Goal: Information Seeking & Learning: Learn about a topic

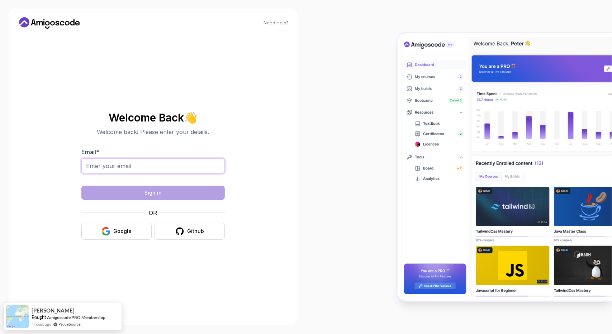
click at [136, 161] on input "Email *" at bounding box center [152, 165] width 143 height 15
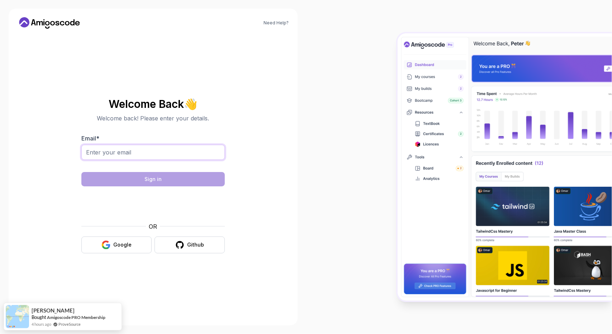
type input "pratheepk7@gmail.com"
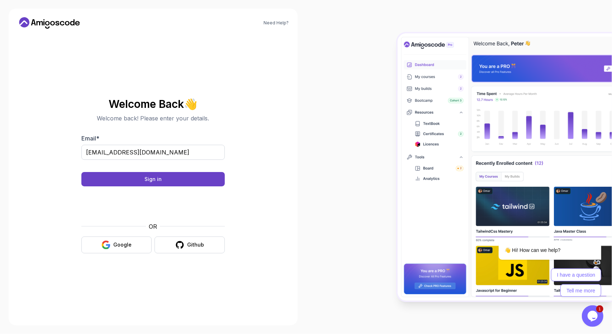
click at [411, 104] on body "Need Help? Welcome Back 👋 Welcome back! Please enter your details. Email * prat…" at bounding box center [306, 167] width 612 height 334
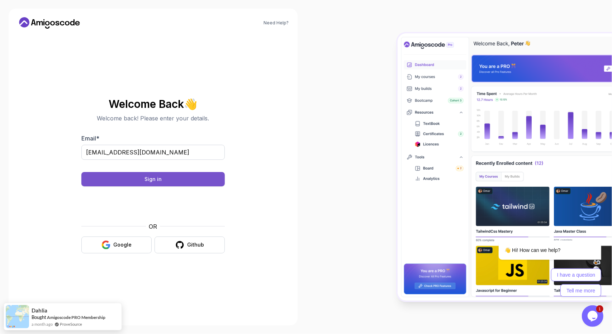
click at [177, 176] on button "Sign in" at bounding box center [152, 179] width 143 height 14
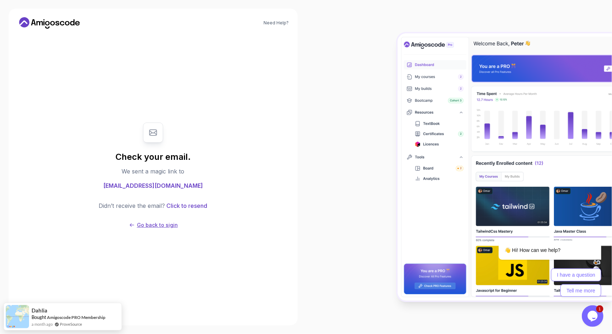
click at [141, 224] on p "Go back to sigin" at bounding box center [157, 225] width 41 height 7
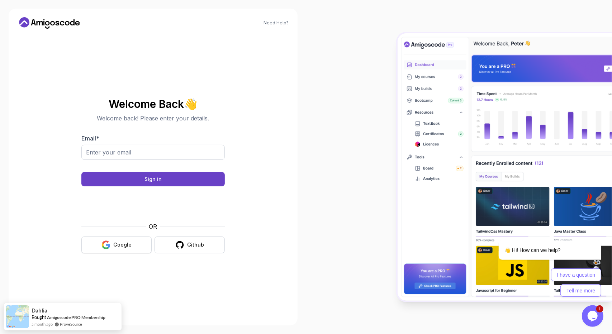
click at [114, 244] on div "Google" at bounding box center [122, 244] width 18 height 7
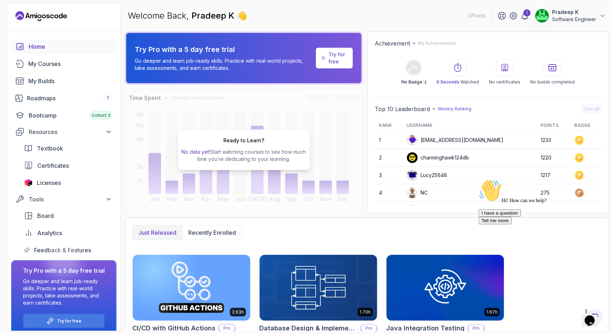
click at [429, 10] on div "Welcome Back, Pradeep K 👋 0 Points 1 Pradeep K Software Engineer" at bounding box center [367, 16] width 484 height 26
click at [566, 23] on div "Welcome Back, Pradeep K 👋 0 Points 1 Pradeep K Software Engineer" at bounding box center [367, 16] width 484 height 26
click at [605, 16] on icon at bounding box center [602, 15] width 7 height 7
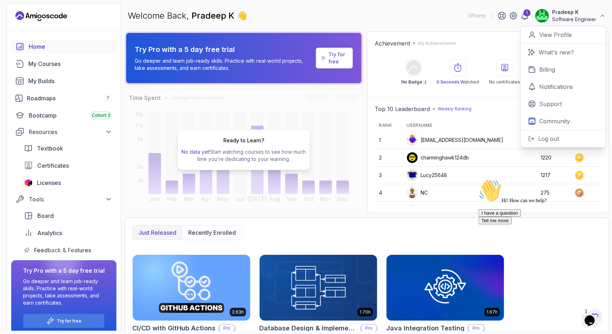
click at [409, 25] on div "Welcome Back, Pradeep K 👋 0 Points 1 Pradeep K Software Engineer 0 Points View …" at bounding box center [367, 16] width 484 height 26
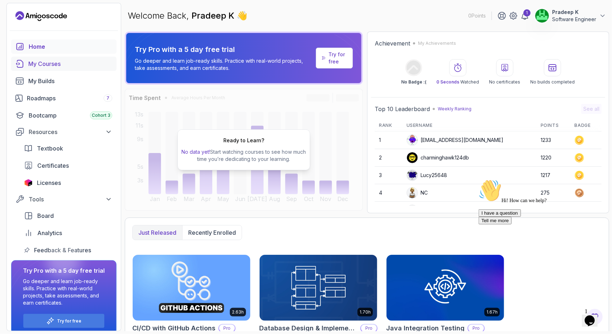
click at [42, 63] on div "My Courses" at bounding box center [70, 64] width 84 height 9
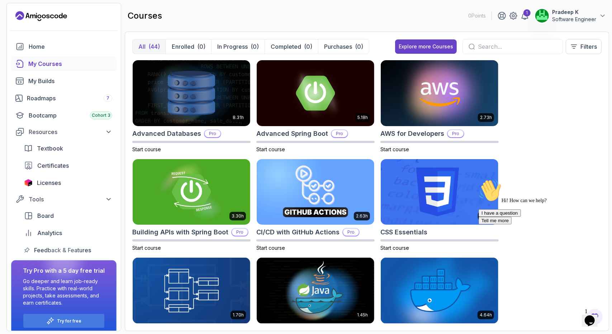
click at [612, 98] on section "0 Points 1 Pradeep K Software Engineer Home My Courses My Builds Roadmaps 7 Boo…" at bounding box center [306, 167] width 612 height 334
click at [609, 97] on section "0 Points 1 Pradeep K Software Engineer Home My Courses My Builds Roadmaps 7 Boo…" at bounding box center [306, 167] width 612 height 334
click at [612, 314] on section "0 Points 1 Pradeep K Software Engineer Home My Courses My Builds Roadmaps 7 Boo…" at bounding box center [306, 167] width 612 height 334
click at [609, 311] on section "0 Points 1 Pradeep K Software Engineer Home My Courses My Builds Roadmaps 7 Boo…" at bounding box center [306, 167] width 612 height 334
click at [611, 302] on section "0 Points 1 Pradeep K Software Engineer Home My Courses My Builds Roadmaps 7 Boo…" at bounding box center [306, 167] width 612 height 334
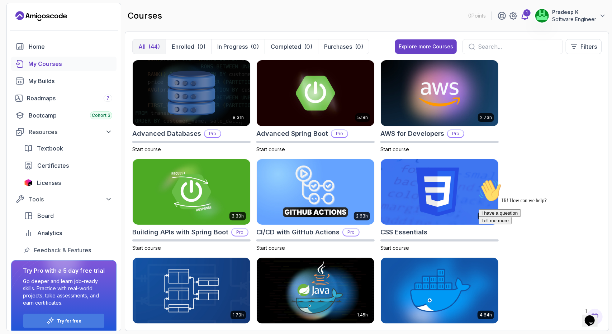
click at [527, 12] on div "1" at bounding box center [526, 12] width 7 height 7
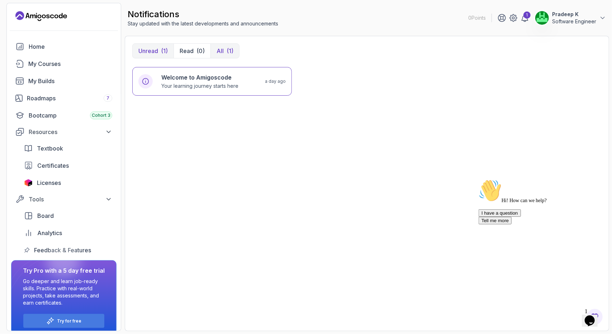
click at [222, 52] on p "All" at bounding box center [220, 51] width 7 height 9
click at [40, 45] on div "Home" at bounding box center [71, 46] width 84 height 9
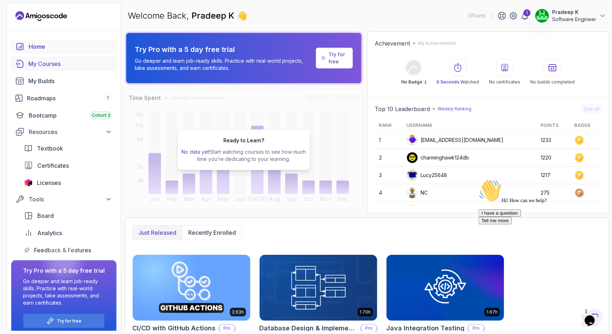
click at [48, 60] on div "My Courses" at bounding box center [70, 64] width 84 height 9
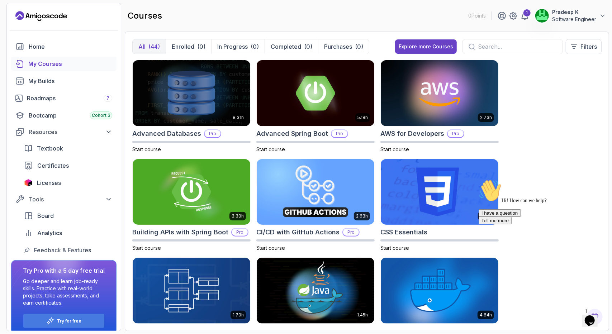
click at [481, 47] on input "text" at bounding box center [517, 46] width 79 height 9
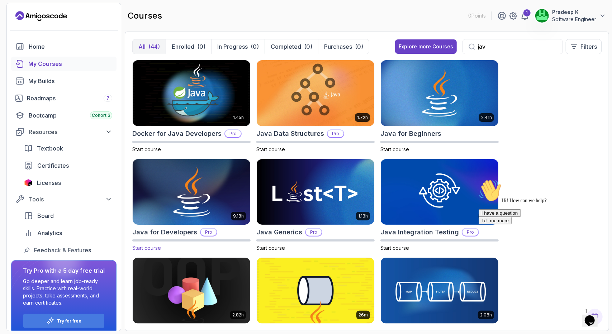
type input "jav"
click at [158, 237] on div "9.18h Java for Developers Pro Start course" at bounding box center [191, 205] width 118 height 93
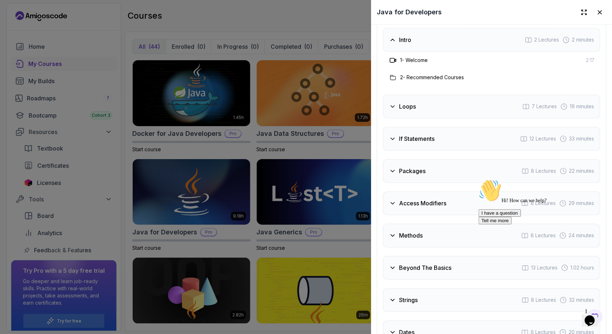
scroll to position [1231, 0]
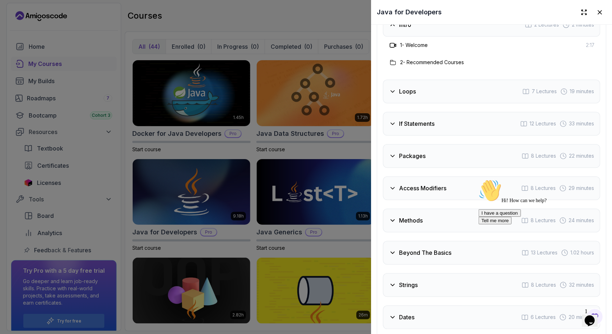
click at [396, 89] on icon at bounding box center [392, 91] width 7 height 7
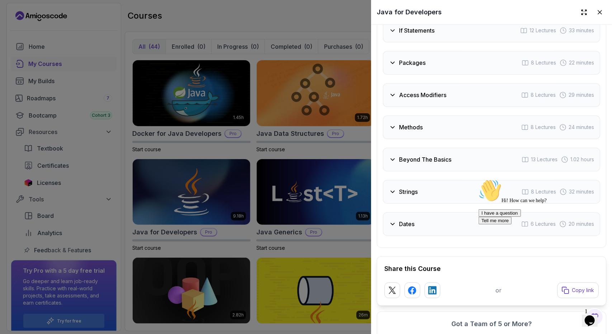
scroll to position [1443, 0]
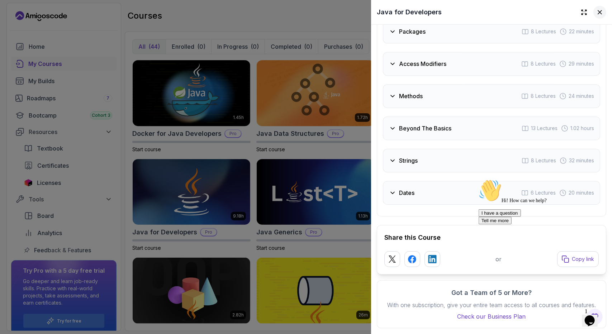
click at [598, 12] on icon at bounding box center [600, 12] width 4 height 4
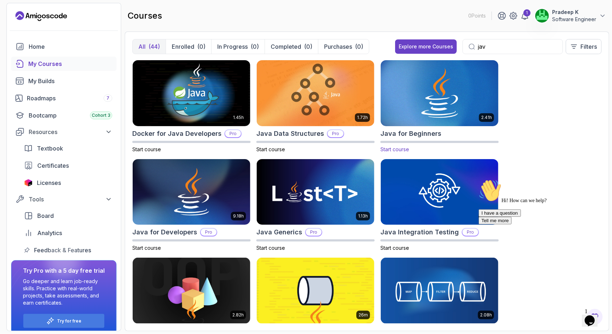
click at [425, 106] on img at bounding box center [439, 92] width 123 height 69
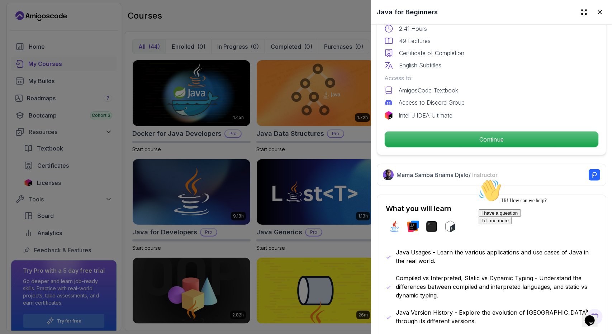
scroll to position [210, 0]
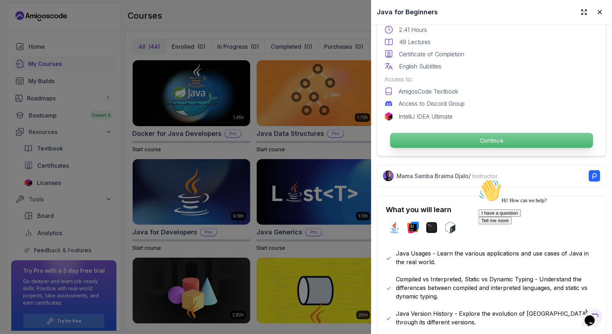
click at [492, 134] on p "Continue" at bounding box center [491, 140] width 203 height 15
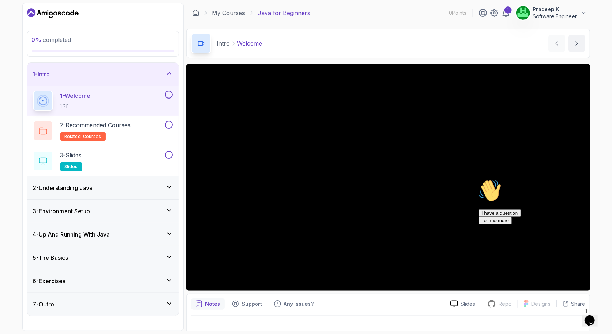
click at [67, 192] on div "2 - Understanding Java" at bounding box center [102, 187] width 151 height 23
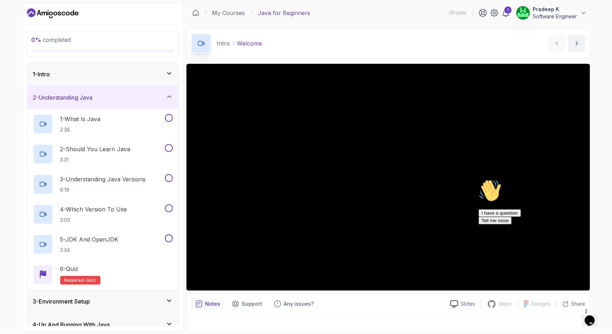
click at [105, 297] on div "3 - Environment Setup" at bounding box center [103, 301] width 140 height 9
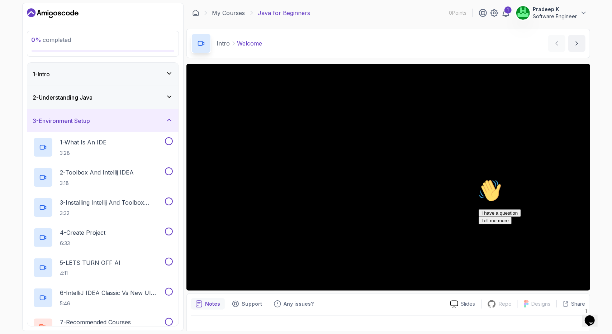
click at [152, 120] on div "3 - Environment Setup" at bounding box center [103, 121] width 140 height 9
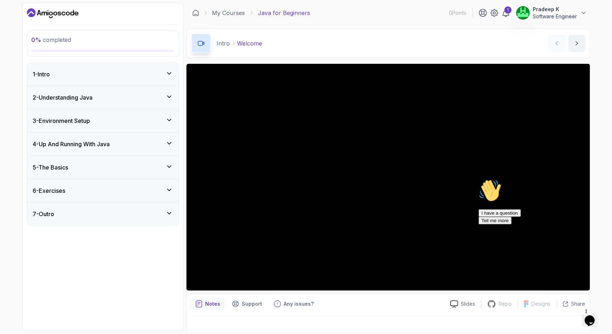
click at [101, 190] on div "6 - Exercises" at bounding box center [103, 190] width 140 height 9
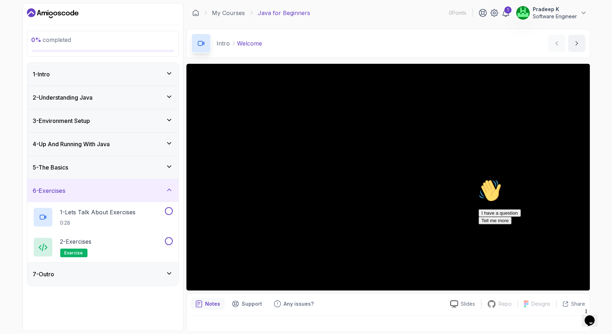
click at [115, 172] on div "5 - The Basics" at bounding box center [102, 167] width 151 height 23
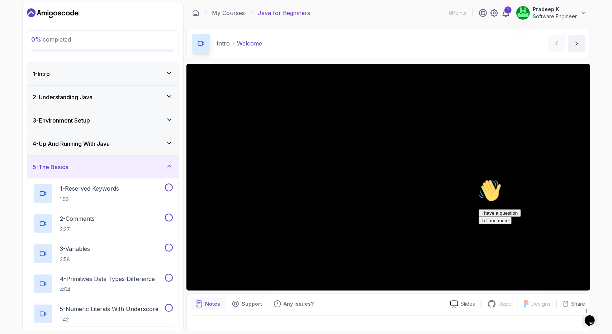
click at [612, 323] on div "0 % completed 1 - Intro 2 - Understanding Java 3 - Environment Setup 4 - Up And…" at bounding box center [306, 167] width 612 height 334
click at [181, 77] on div "0 % completed 1 - Intro 2 - Understanding Java 3 - Environment Setup 4 - Up And…" at bounding box center [102, 167] width 161 height 328
click at [182, 117] on div "0 % completed 1 - Intro 2 - Understanding Java 3 - Environment Setup 4 - Up And…" at bounding box center [102, 167] width 161 height 328
click at [182, 277] on div "0 % completed 1 - Intro 2 - Understanding Java 3 - Environment Setup 4 - Up And…" at bounding box center [102, 167] width 161 height 328
click at [157, 172] on div "5 - The Basics" at bounding box center [102, 167] width 151 height 23
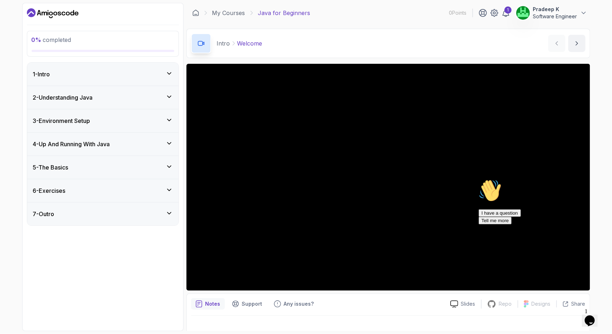
click at [151, 185] on div "6 - Exercises" at bounding box center [102, 190] width 151 height 23
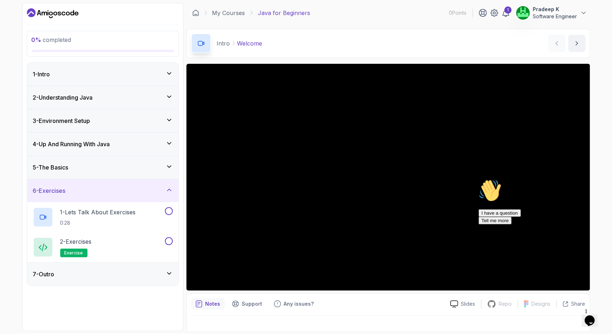
click at [92, 274] on div "7 - Outro" at bounding box center [103, 274] width 140 height 9
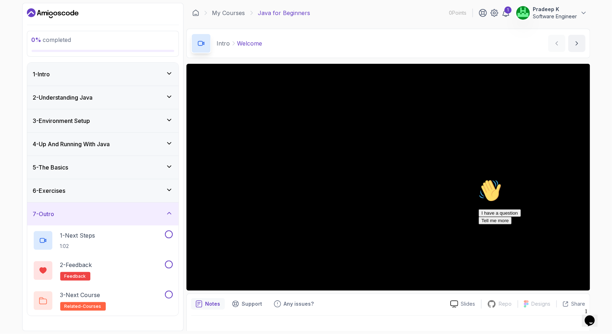
click at [95, 186] on div "6 - Exercises" at bounding box center [103, 190] width 140 height 9
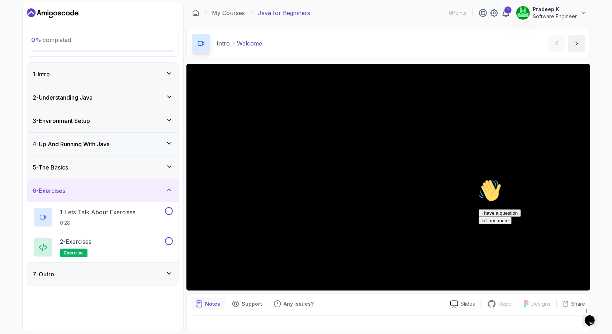
click at [95, 172] on div "5 - The Basics" at bounding box center [102, 167] width 151 height 23
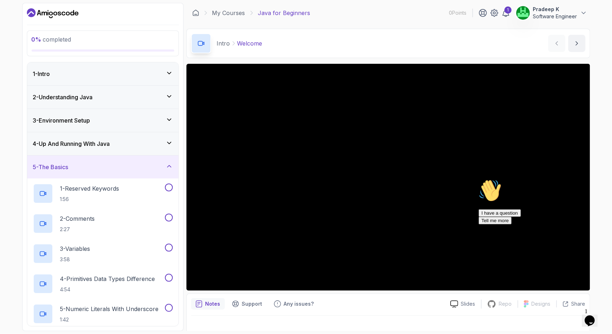
click at [89, 98] on h3 "2 - Understanding Java" at bounding box center [63, 97] width 60 height 9
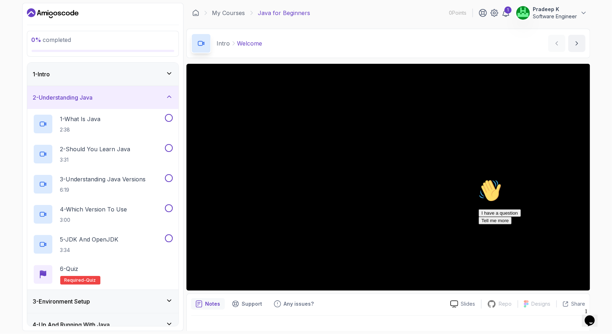
click at [81, 75] on div "1 - Intro" at bounding box center [103, 74] width 140 height 9
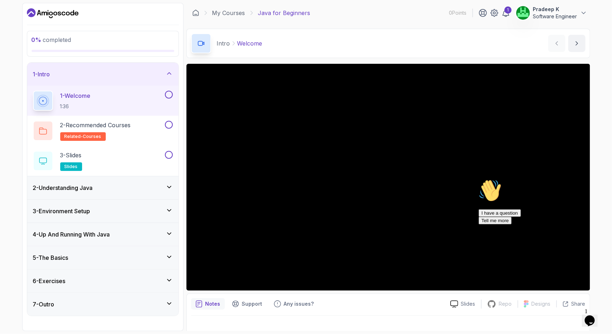
click at [88, 92] on p "1 - Welcome" at bounding box center [75, 95] width 30 height 9
click at [478, 179] on icon "Chat attention grabber" at bounding box center [478, 179] width 0 height 0
click at [570, 315] on icon "Close" at bounding box center [570, 318] width 0 height 6
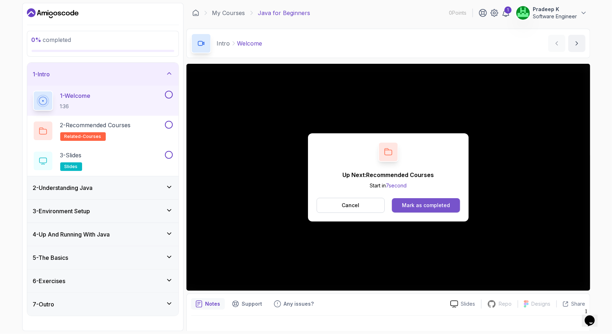
click at [422, 208] on div "Mark as completed" at bounding box center [426, 205] width 48 height 7
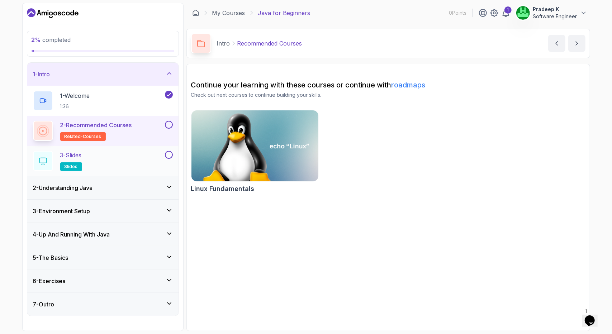
click at [171, 157] on button at bounding box center [169, 155] width 8 height 8
click at [168, 122] on button at bounding box center [169, 125] width 8 height 8
click at [170, 157] on icon at bounding box center [169, 154] width 6 height 7
click at [575, 47] on button "next content" at bounding box center [576, 43] width 17 height 17
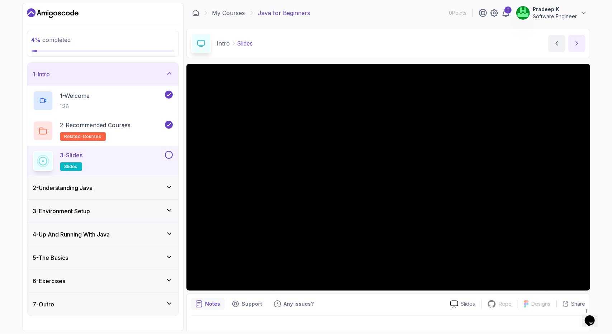
click at [574, 42] on icon "next content" at bounding box center [576, 43] width 7 height 7
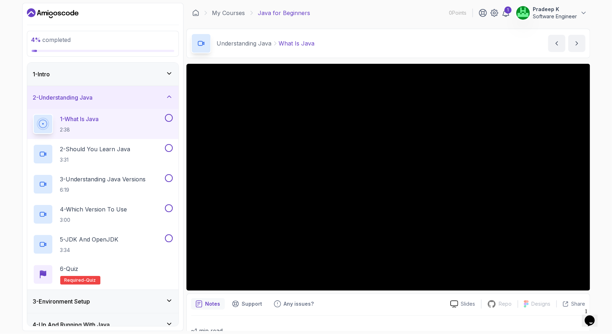
click at [163, 75] on div "1 - Intro" at bounding box center [103, 74] width 140 height 9
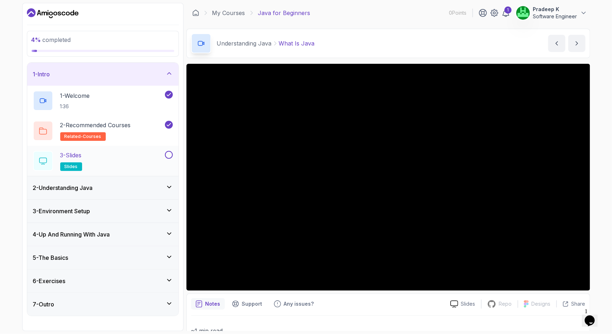
click at [170, 153] on button at bounding box center [169, 155] width 8 height 8
click at [174, 79] on div "1 - Intro" at bounding box center [102, 74] width 151 height 23
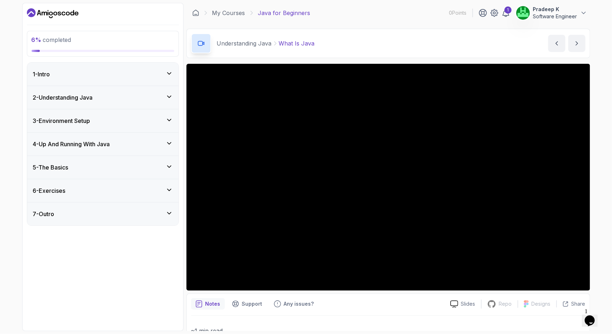
click at [153, 93] on div "2 - Understanding Java" at bounding box center [103, 97] width 140 height 9
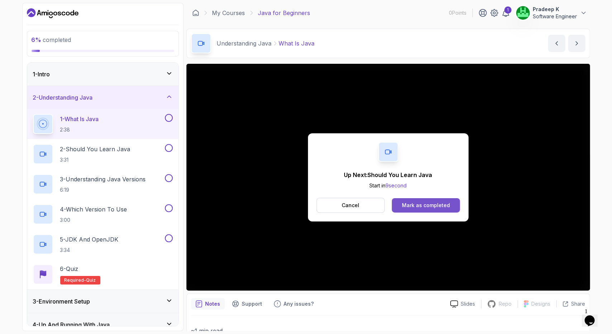
click at [424, 202] on div "Mark as completed" at bounding box center [426, 205] width 48 height 7
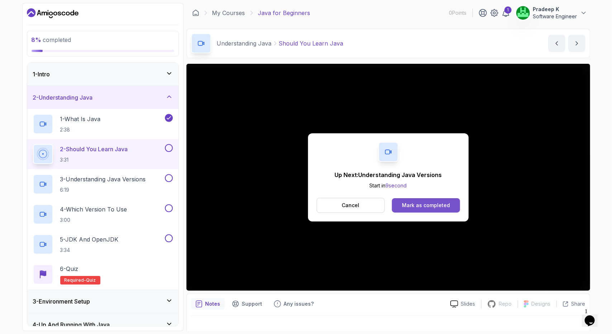
click at [451, 208] on button "Mark as completed" at bounding box center [426, 205] width 68 height 14
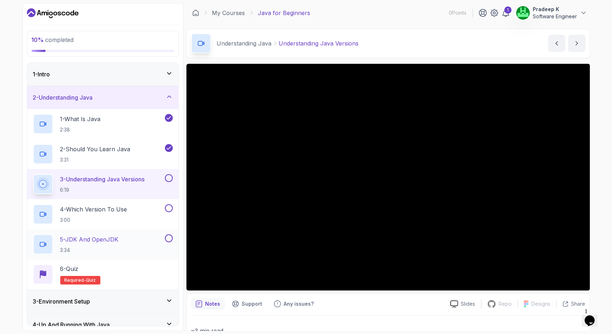
click at [122, 241] on div "5 - JDK And OpenJDK 3:34" at bounding box center [98, 244] width 130 height 20
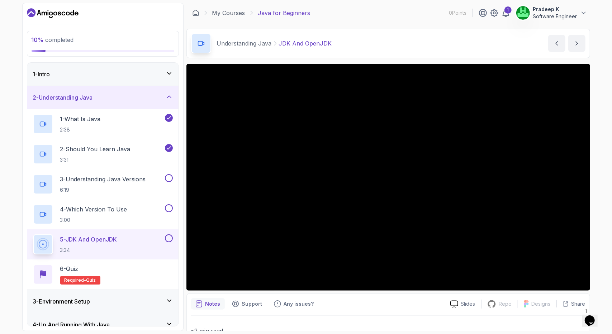
click at [162, 93] on div "2 - Understanding Java" at bounding box center [103, 97] width 140 height 9
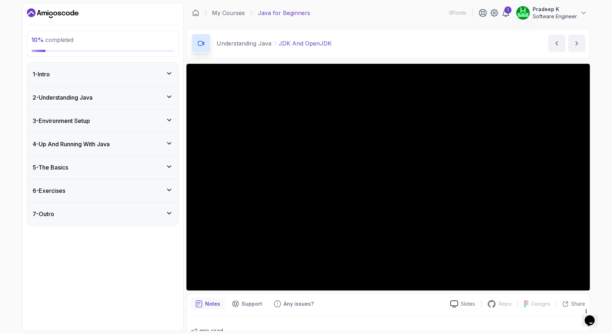
click at [158, 103] on div "2 - Understanding Java" at bounding box center [102, 97] width 151 height 23
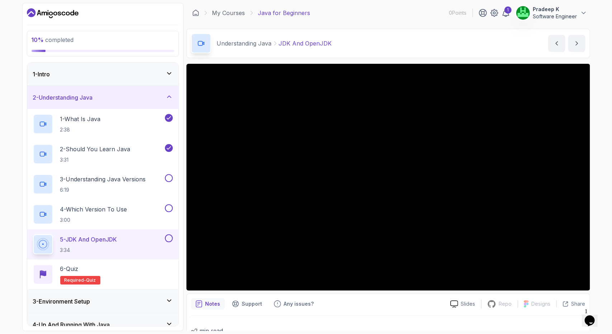
click at [161, 100] on div "2 - Understanding Java" at bounding box center [103, 97] width 140 height 9
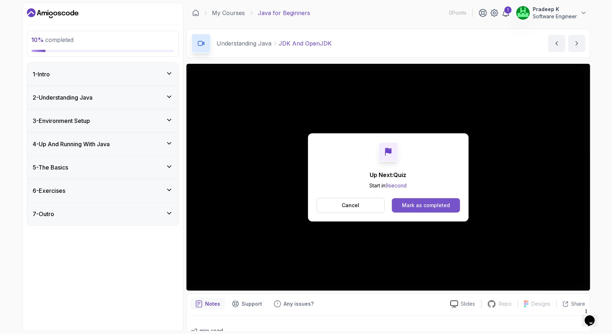
click at [420, 203] on div "Mark as completed" at bounding box center [426, 205] width 48 height 7
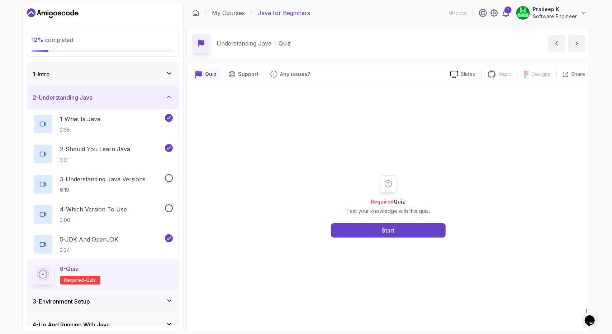
click at [148, 101] on div "2 - Understanding Java" at bounding box center [102, 97] width 151 height 23
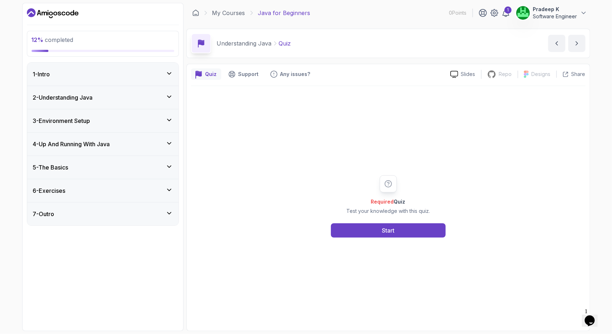
click at [136, 117] on div "3 - Environment Setup" at bounding box center [103, 121] width 140 height 9
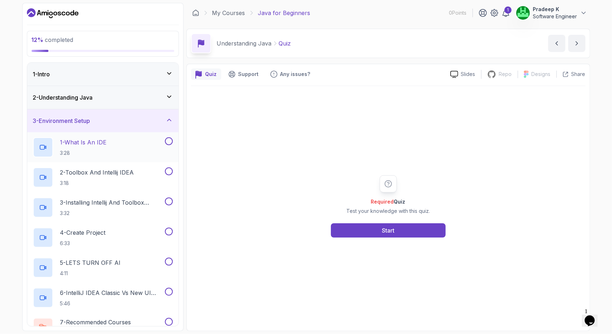
click at [167, 140] on button at bounding box center [169, 141] width 8 height 8
click at [347, 233] on button "Start" at bounding box center [388, 230] width 115 height 14
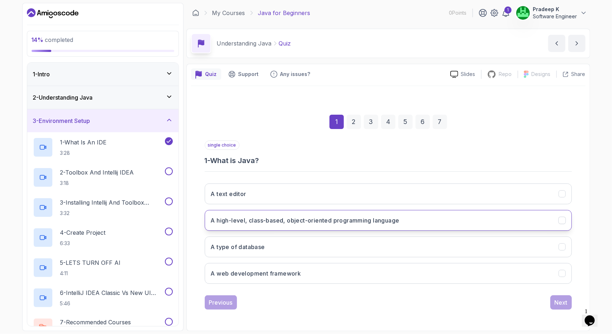
click at [261, 225] on button "A high-level, class-based, object-oriented programming language" at bounding box center [388, 220] width 367 height 21
click at [564, 297] on button "Next" at bounding box center [561, 302] width 22 height 14
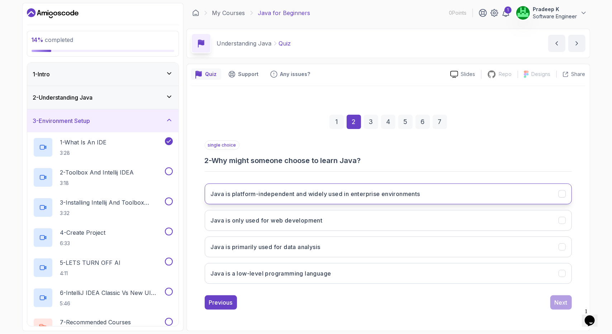
click at [271, 195] on h3 "Java is platform-independent and widely used in enterprise environments" at bounding box center [315, 194] width 209 height 9
click at [552, 298] on button "Next" at bounding box center [561, 302] width 22 height 14
click at [246, 198] on h3 "Each version introduces new features and improvements" at bounding box center [291, 194] width 161 height 9
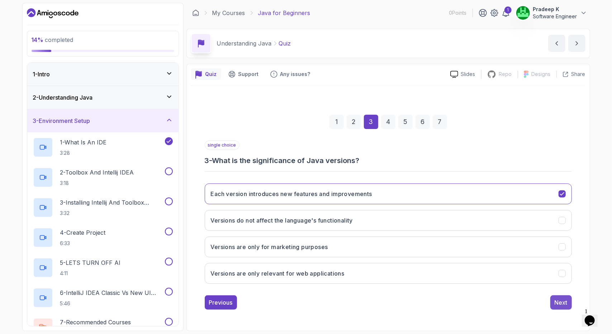
click at [556, 299] on div "Next" at bounding box center [561, 302] width 13 height 9
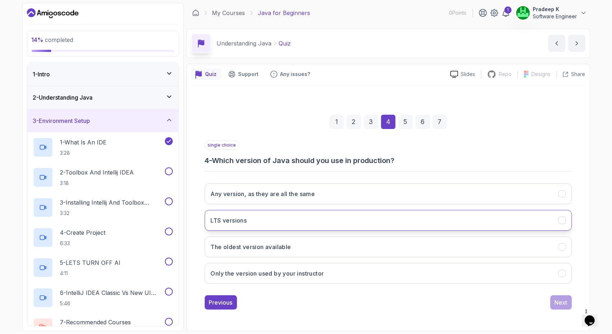
click at [258, 217] on button "LTS versions" at bounding box center [388, 220] width 367 height 21
click at [559, 295] on button "Next" at bounding box center [561, 302] width 22 height 14
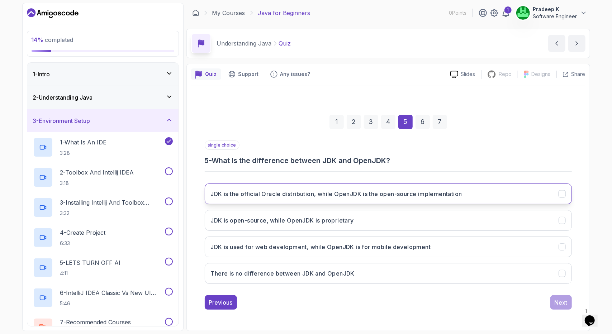
click at [334, 198] on h3 "JDK is the official Oracle distribution, while OpenJDK is the open-source imple…" at bounding box center [336, 194] width 251 height 9
click at [568, 300] on button "Next" at bounding box center [561, 302] width 22 height 14
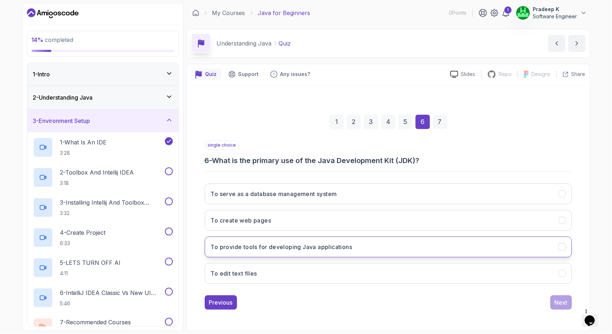
click at [297, 248] on h3 "To provide tools for developing Java applications" at bounding box center [282, 247] width 142 height 9
click at [555, 300] on div "Next" at bounding box center [561, 302] width 13 height 9
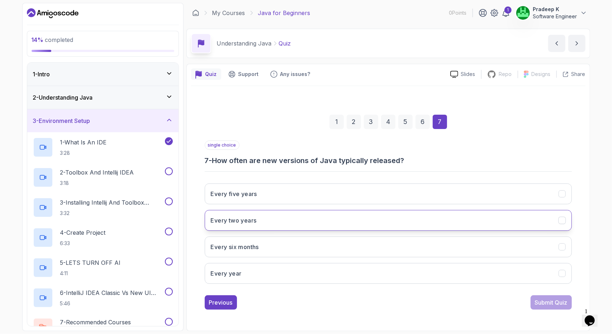
click at [232, 216] on h3 "Every two years" at bounding box center [234, 220] width 46 height 9
click at [556, 301] on div "Submit Quiz" at bounding box center [551, 302] width 33 height 9
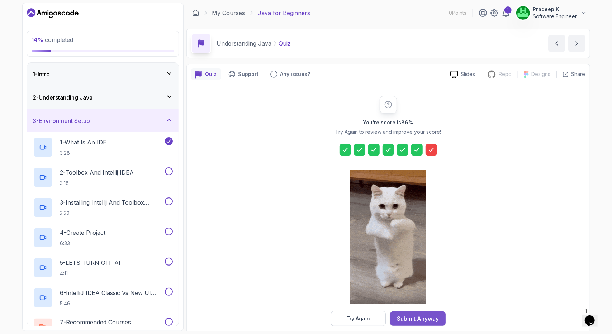
click at [427, 319] on div "Submit Anyway" at bounding box center [418, 318] width 42 height 9
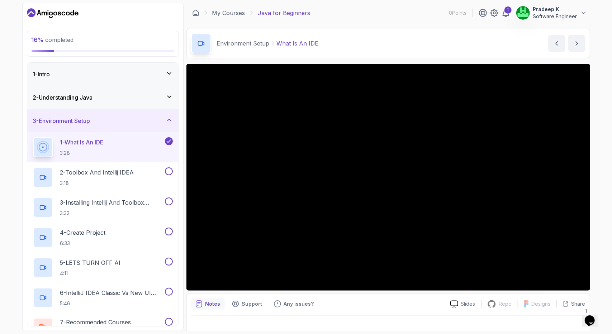
click at [168, 96] on icon at bounding box center [169, 97] width 4 height 2
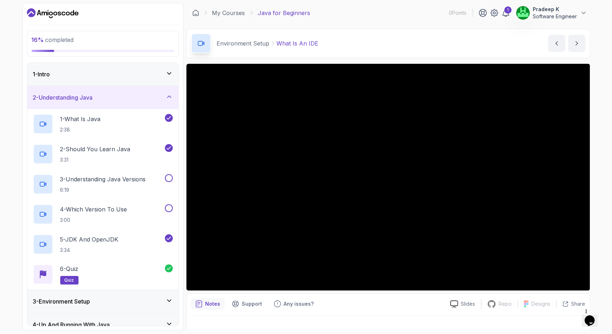
click at [168, 96] on icon at bounding box center [169, 97] width 4 height 2
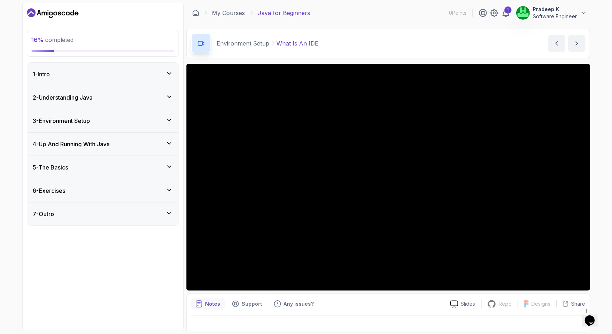
click at [138, 119] on div "3 - Environment Setup" at bounding box center [103, 121] width 140 height 9
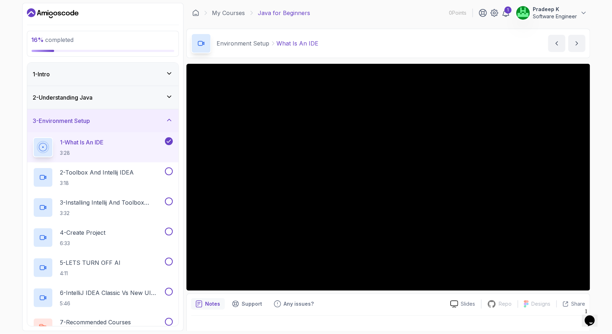
click at [184, 252] on div "16 % completed 1 - Intro 2 - Understanding Java 3 - Environment Setup 1 - What …" at bounding box center [306, 167] width 568 height 328
drag, startPoint x: 610, startPoint y: 72, endPoint x: 610, endPoint y: 178, distance: 105.8
click at [610, 178] on div "16 % completed 1 - Intro 2 - Understanding Java 3 - Environment Setup 1 - What …" at bounding box center [306, 167] width 612 height 334
click at [612, 236] on div "16 % completed 1 - Intro 2 - Understanding Java 3 - Environment Setup 1 - What …" at bounding box center [306, 167] width 612 height 334
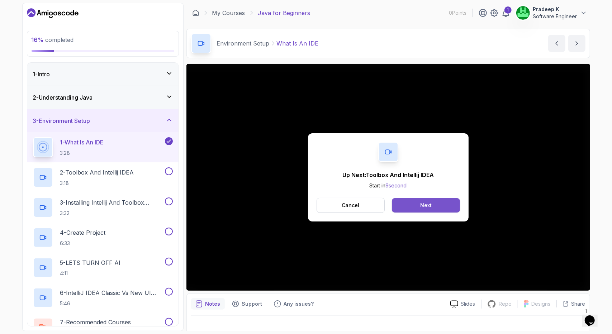
click at [433, 201] on button "Next" at bounding box center [426, 205] width 68 height 14
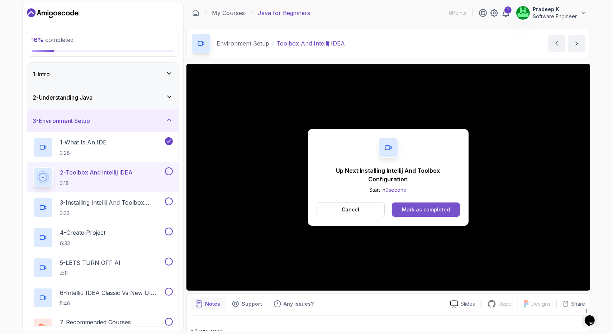
click at [418, 204] on button "Mark as completed" at bounding box center [426, 210] width 68 height 14
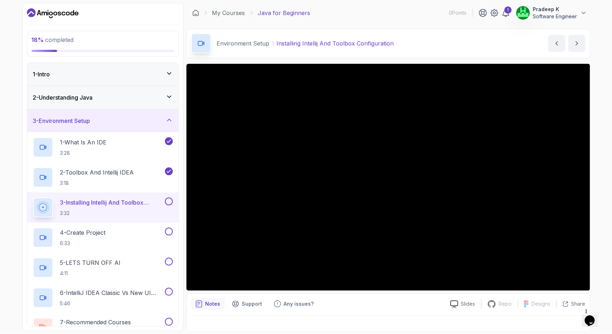
click at [152, 125] on div "3 - Environment Setup" at bounding box center [102, 120] width 151 height 23
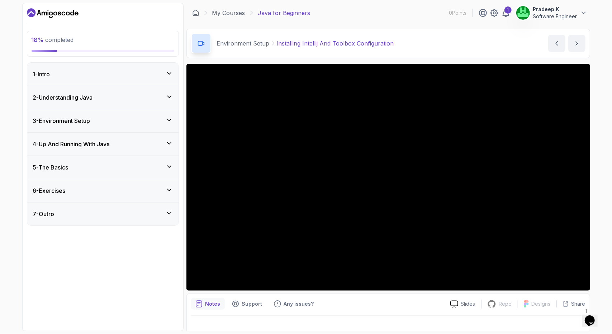
click at [110, 145] on h3 "4 - Up And Running With Java" at bounding box center [71, 144] width 77 height 9
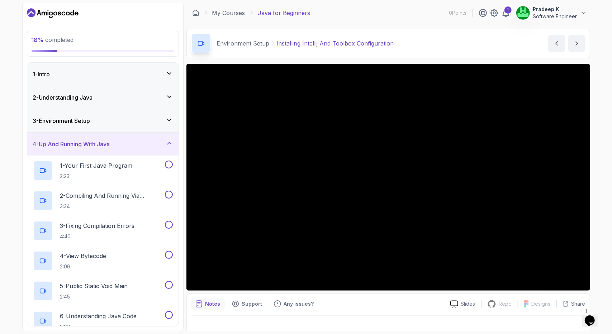
click at [110, 125] on div "3 - Environment Setup" at bounding box center [102, 120] width 151 height 23
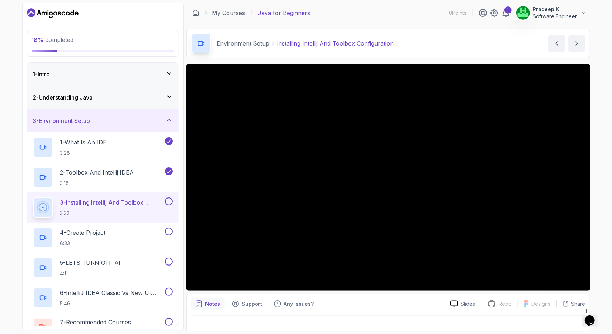
click at [182, 306] on div "18 % completed 1 - Intro 2 - Understanding Java 3 - Environment Setup 1 - What …" at bounding box center [102, 167] width 161 height 328
click at [106, 242] on p "6:33" at bounding box center [83, 243] width 46 height 7
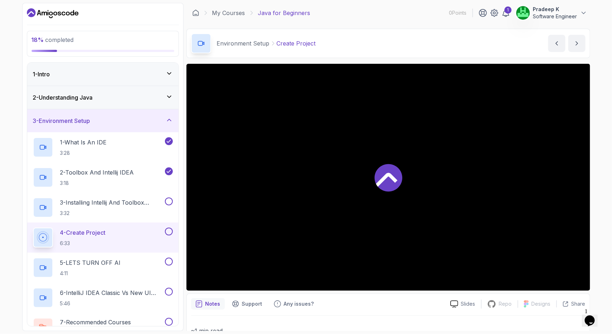
click at [132, 119] on div "3 - Environment Setup" at bounding box center [103, 121] width 140 height 9
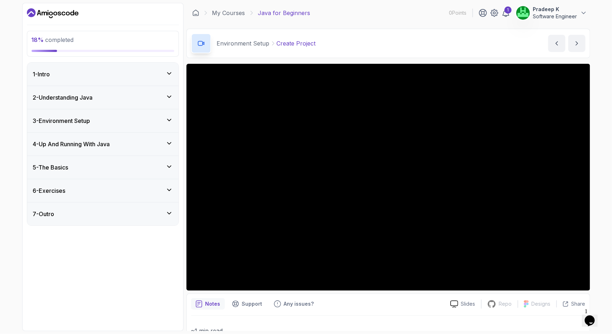
click at [115, 141] on div "4 - Up And Running With Java" at bounding box center [103, 144] width 140 height 9
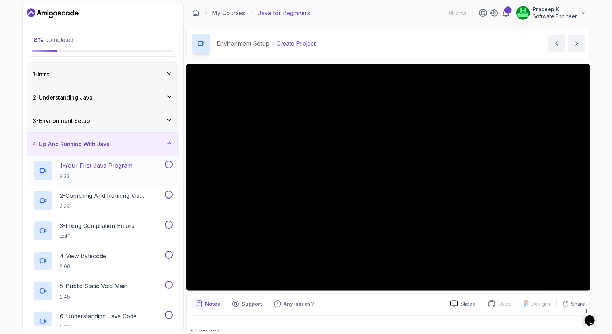
click at [114, 167] on p "1 - Your First Java Program" at bounding box center [96, 165] width 72 height 9
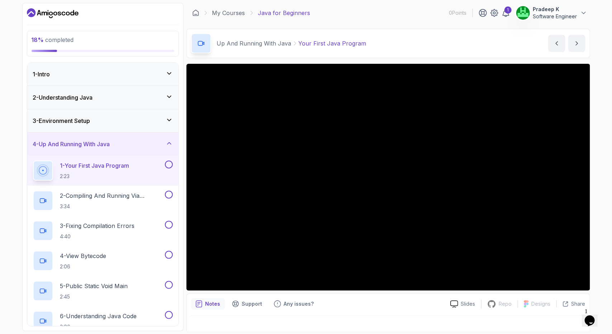
click at [119, 114] on div "3 - Environment Setup" at bounding box center [102, 120] width 151 height 23
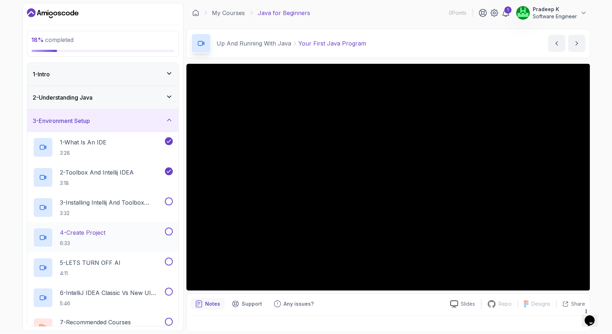
click at [98, 228] on div "4 - Create Project 6:33" at bounding box center [98, 238] width 130 height 20
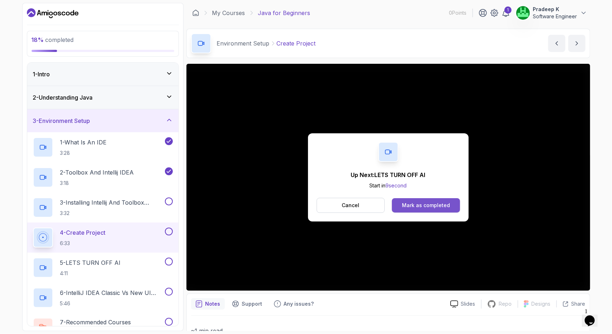
click at [425, 203] on div "Mark as completed" at bounding box center [426, 205] width 48 height 7
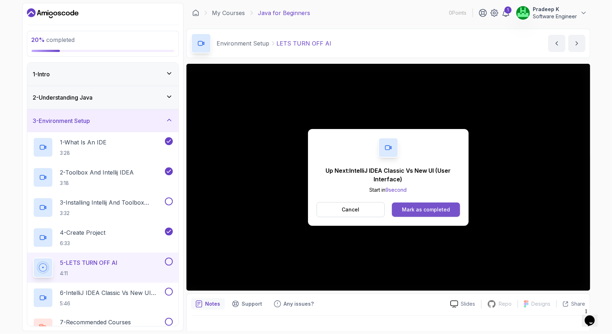
click at [405, 209] on div "Mark as completed" at bounding box center [426, 209] width 48 height 7
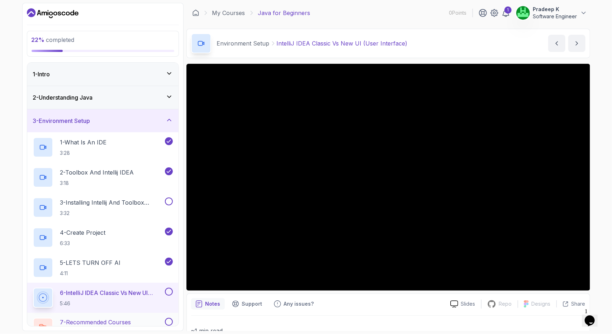
click at [110, 317] on div "7 - Recommended Courses related-courses" at bounding box center [102, 328] width 151 height 30
click at [583, 38] on button "next content" at bounding box center [576, 43] width 17 height 17
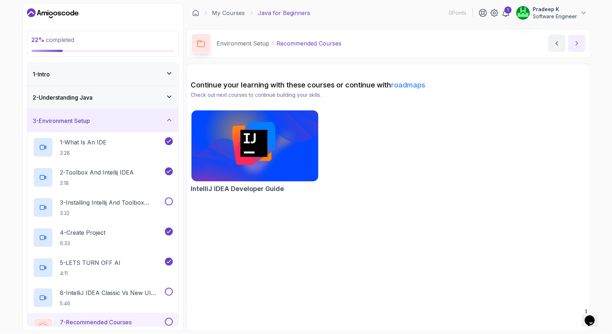
click at [573, 47] on button "next content" at bounding box center [576, 43] width 17 height 17
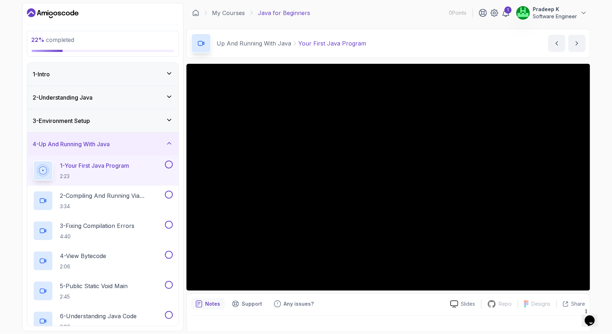
click at [116, 135] on div "4 - Up And Running With Java" at bounding box center [102, 144] width 151 height 23
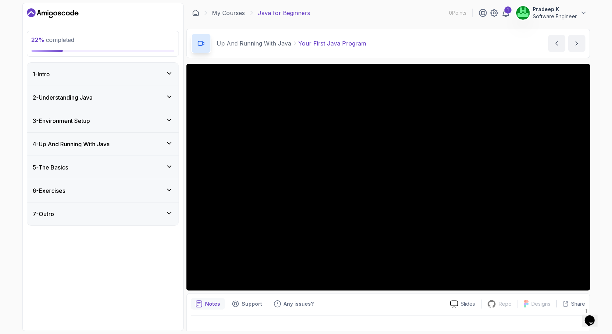
click at [109, 167] on div "5 - The Basics" at bounding box center [103, 167] width 140 height 9
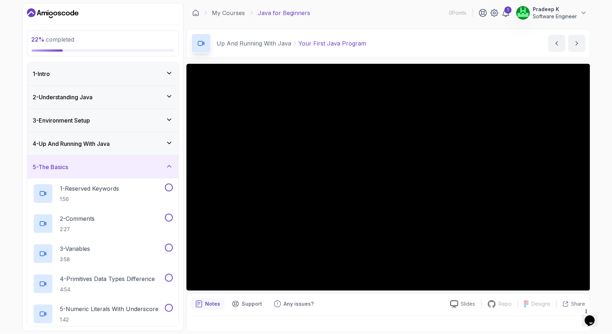
click at [121, 149] on div "4 - Up And Running With Java" at bounding box center [102, 143] width 151 height 23
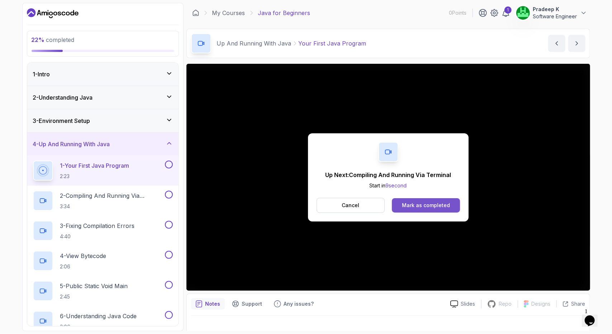
click at [439, 210] on button "Mark as completed" at bounding box center [426, 205] width 68 height 14
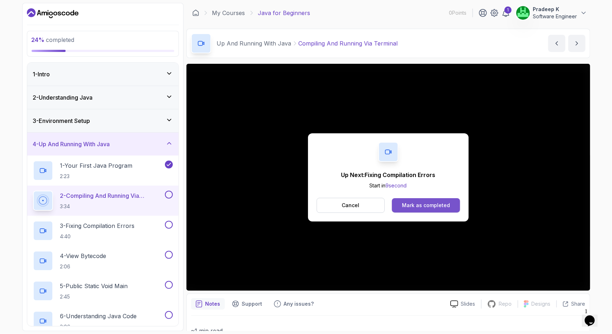
click at [435, 205] on div "Mark as completed" at bounding box center [426, 205] width 48 height 7
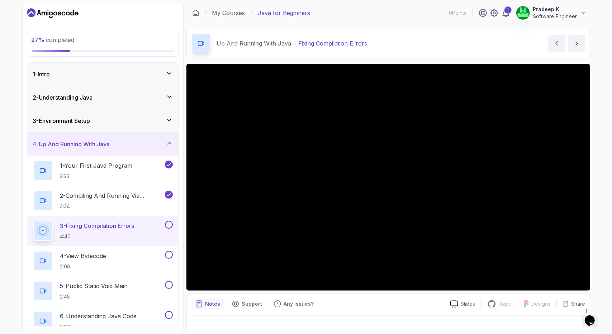
click at [110, 135] on div "4 - Up And Running With Java" at bounding box center [102, 144] width 151 height 23
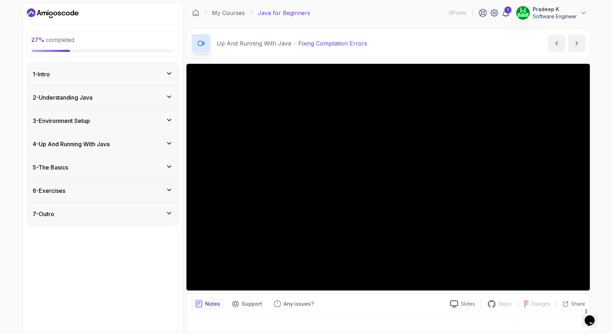
click at [103, 165] on div "5 - The Basics" at bounding box center [103, 167] width 140 height 9
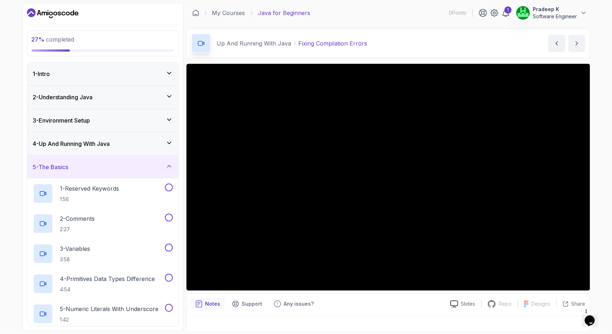
click at [103, 165] on div "5 - The Basics" at bounding box center [103, 167] width 140 height 9
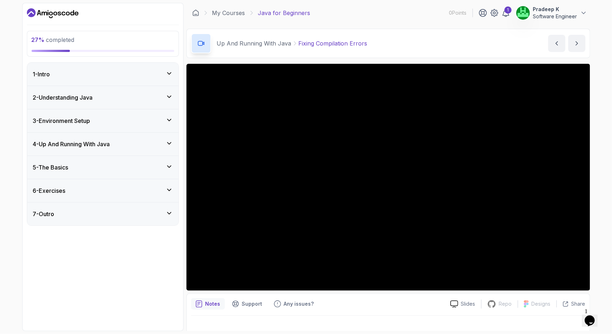
click at [95, 190] on div "6 - Exercises" at bounding box center [103, 190] width 140 height 9
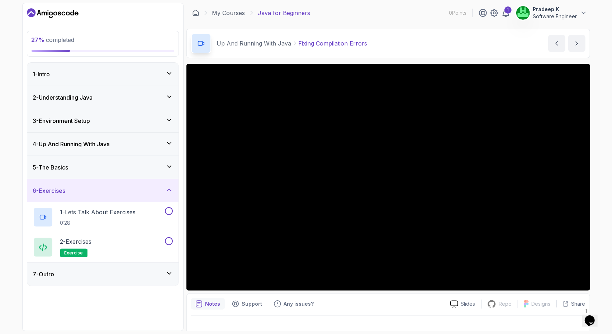
click at [95, 190] on div "6 - Exercises" at bounding box center [103, 190] width 140 height 9
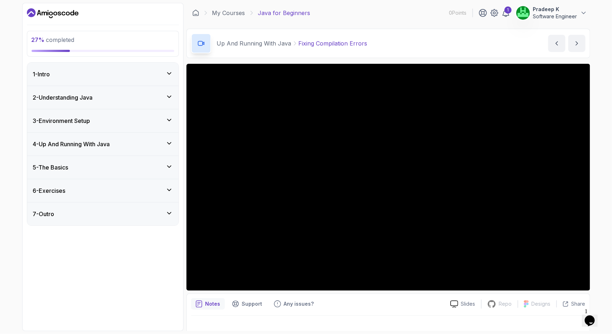
click at [83, 213] on div "7 - Outro" at bounding box center [103, 214] width 140 height 9
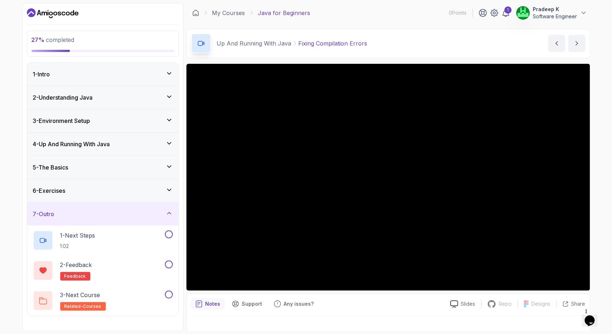
click at [83, 213] on div "7 - Outro" at bounding box center [103, 214] width 140 height 9
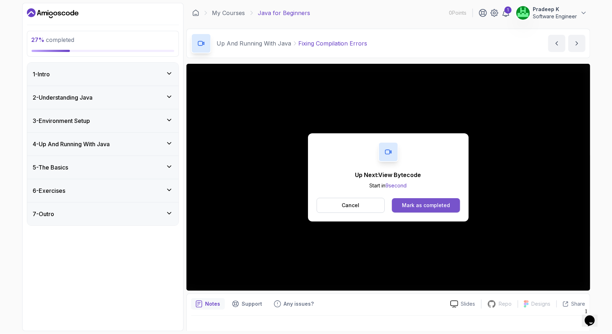
click at [434, 203] on div "Mark as completed" at bounding box center [426, 205] width 48 height 7
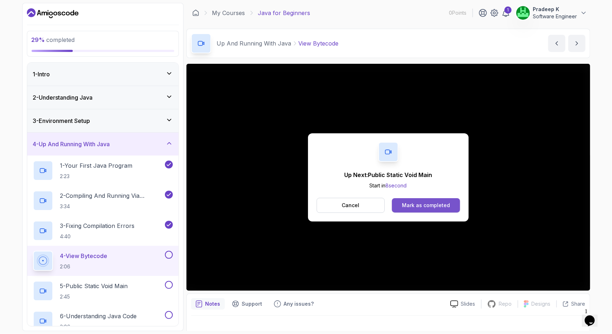
click at [425, 205] on div "Mark as completed" at bounding box center [426, 205] width 48 height 7
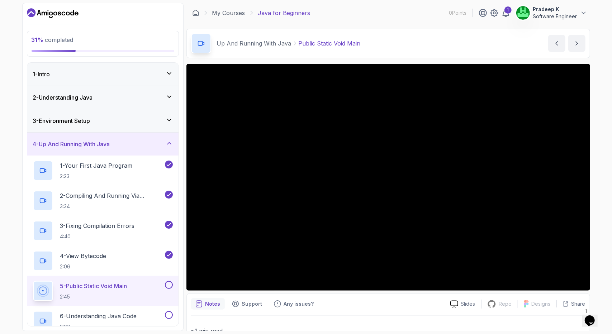
click at [181, 289] on div "31 % completed 1 - Intro 2 - Understanding Java 3 - Environment Setup 4 - Up An…" at bounding box center [102, 167] width 161 height 328
click at [170, 283] on button at bounding box center [169, 285] width 8 height 8
click at [168, 313] on button at bounding box center [169, 315] width 8 height 8
click at [168, 284] on button at bounding box center [169, 285] width 8 height 8
click at [92, 143] on h3 "4 - Up And Running With Java" at bounding box center [71, 144] width 77 height 9
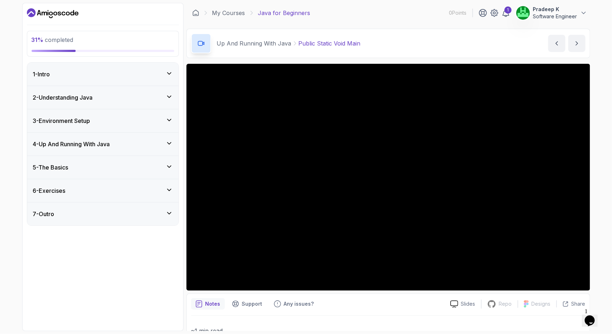
click at [92, 143] on h3 "4 - Up And Running With Java" at bounding box center [71, 144] width 77 height 9
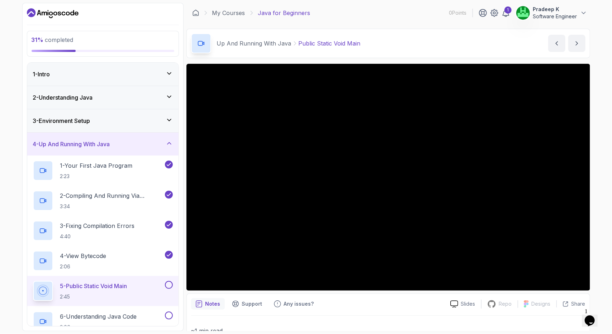
click at [92, 143] on h3 "4 - Up And Running With Java" at bounding box center [71, 144] width 77 height 9
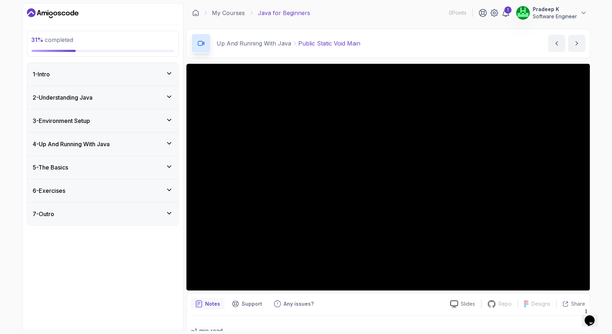
click at [48, 195] on div "6 - Exercises" at bounding box center [102, 190] width 151 height 23
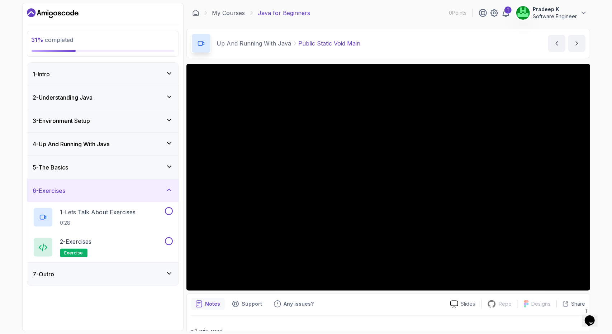
click at [48, 195] on div "6 - Exercises" at bounding box center [102, 190] width 151 height 23
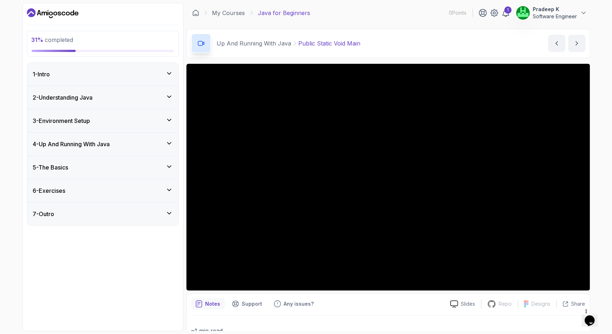
click at [73, 169] on div "5 - The Basics" at bounding box center [103, 167] width 140 height 9
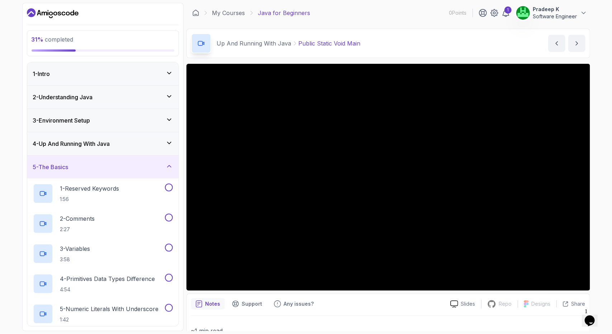
click at [180, 177] on div "31 % completed 1 - Intro 2 - Understanding Java 3 - Environment Setup 4 - Up An…" at bounding box center [102, 167] width 161 height 328
click at [171, 163] on icon at bounding box center [169, 166] width 7 height 7
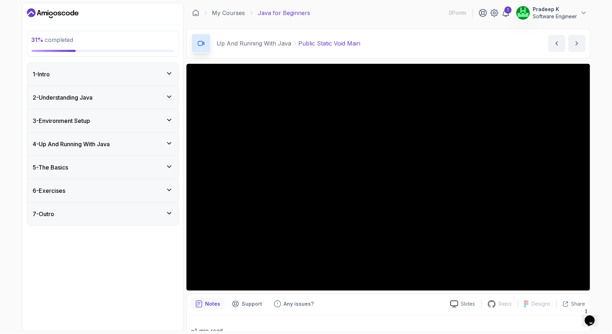
click at [171, 163] on icon at bounding box center [169, 166] width 7 height 7
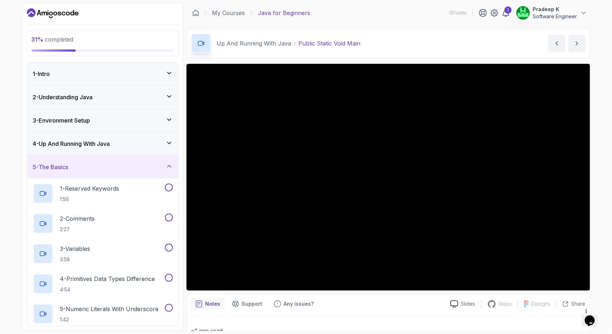
click at [171, 163] on icon at bounding box center [169, 166] width 7 height 7
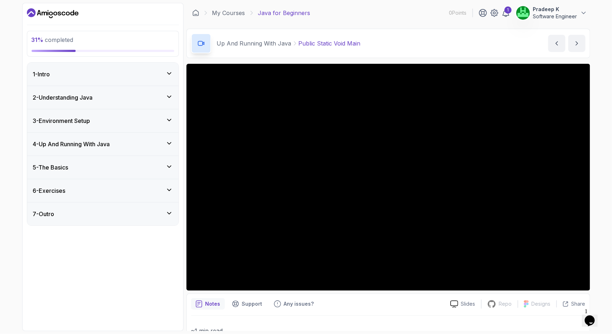
click at [171, 163] on icon at bounding box center [169, 166] width 7 height 7
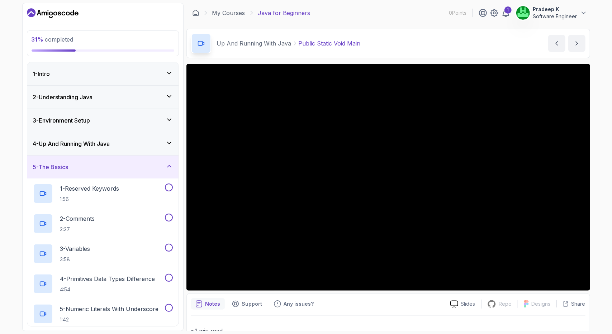
click at [121, 141] on div "4 - Up And Running With Java" at bounding box center [103, 143] width 140 height 9
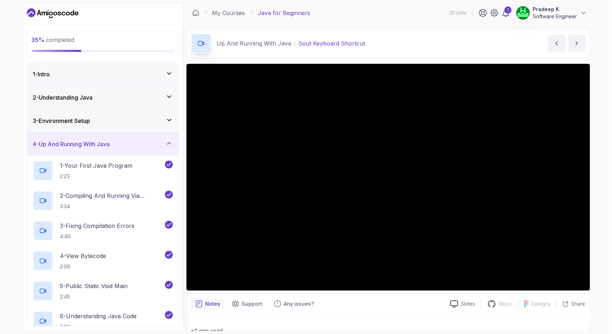
click at [141, 144] on div "4 - Up And Running With Java" at bounding box center [103, 144] width 140 height 9
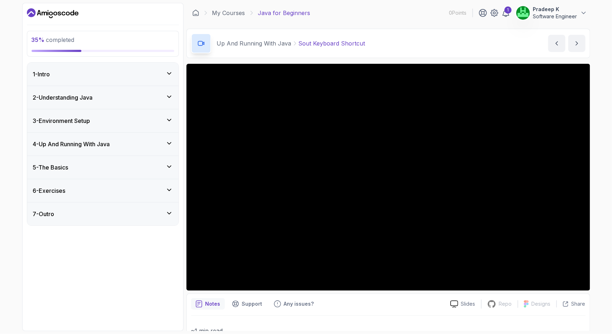
click at [122, 164] on div "5 - The Basics" at bounding box center [103, 167] width 140 height 9
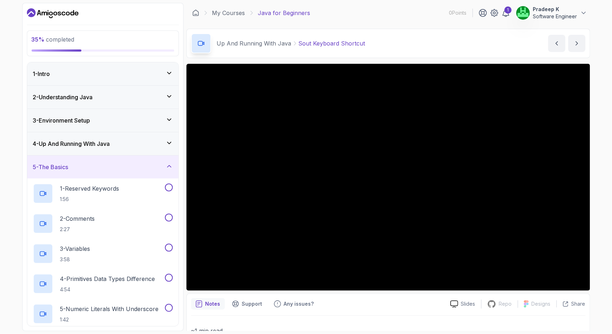
click at [122, 144] on div "4 - Up And Running With Java" at bounding box center [103, 143] width 140 height 9
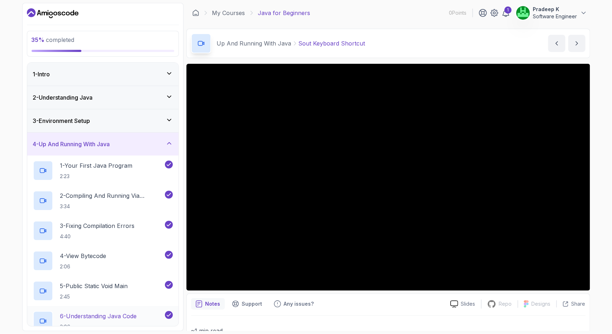
click at [103, 317] on p "6 - Understanding Java Code" at bounding box center [98, 316] width 77 height 9
click at [115, 317] on p "6 - Understanding Java Code" at bounding box center [98, 316] width 76 height 9
click at [119, 137] on div "4 - Up And Running With Java" at bounding box center [102, 144] width 151 height 23
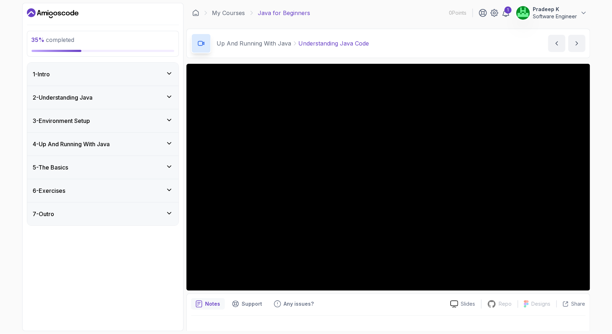
click at [119, 167] on div "5 - The Basics" at bounding box center [103, 167] width 140 height 9
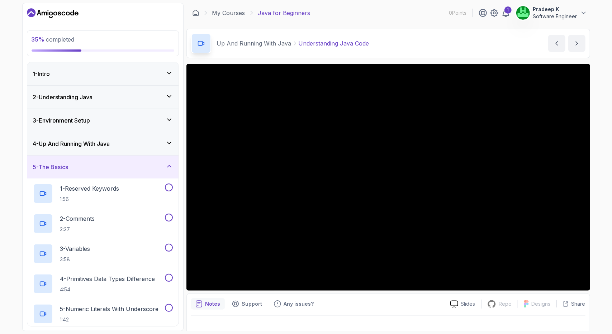
click at [150, 146] on div "4 - Up And Running With Java" at bounding box center [103, 143] width 140 height 9
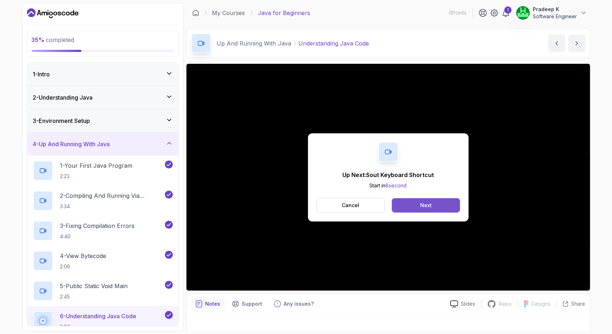
click at [445, 206] on button "Next" at bounding box center [426, 205] width 68 height 14
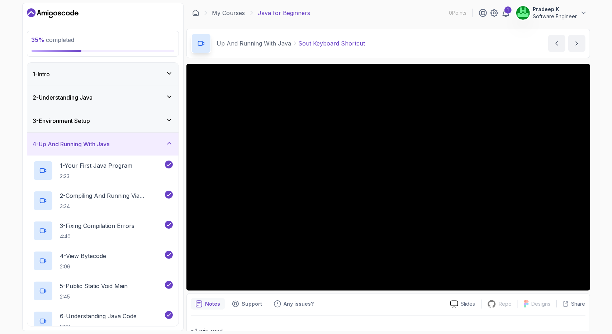
click at [153, 144] on div "4 - Up And Running With Java" at bounding box center [103, 144] width 140 height 9
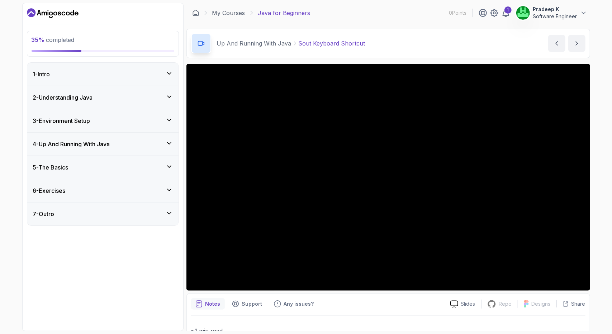
click at [123, 163] on div "5 - The Basics" at bounding box center [103, 167] width 140 height 9
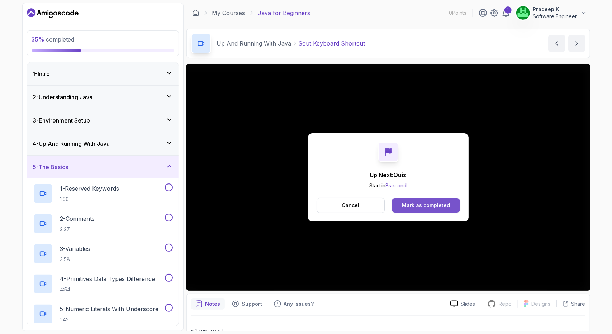
click at [419, 208] on div "Mark as completed" at bounding box center [426, 205] width 48 height 7
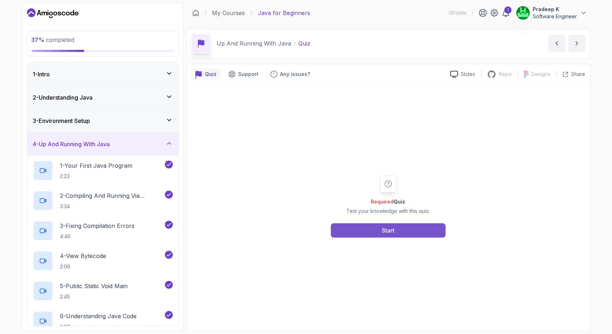
click at [402, 224] on button "Start" at bounding box center [388, 230] width 115 height 14
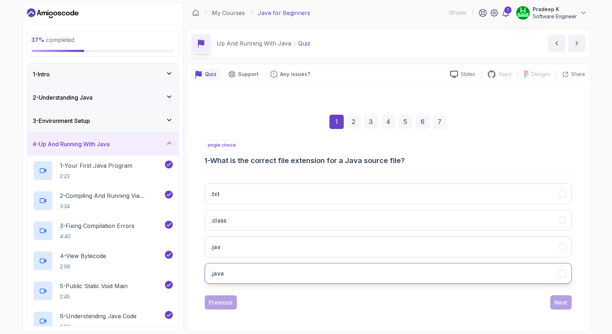
click at [239, 269] on button ".java" at bounding box center [388, 273] width 367 height 21
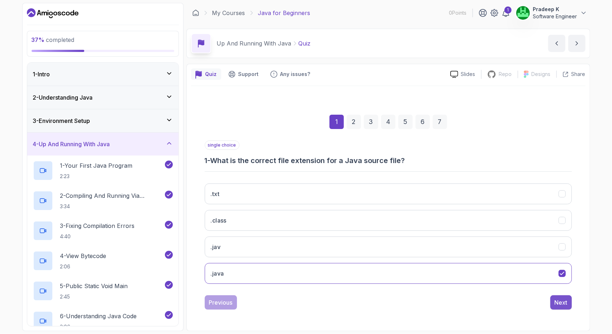
click at [556, 305] on div "Next" at bounding box center [561, 302] width 13 height 9
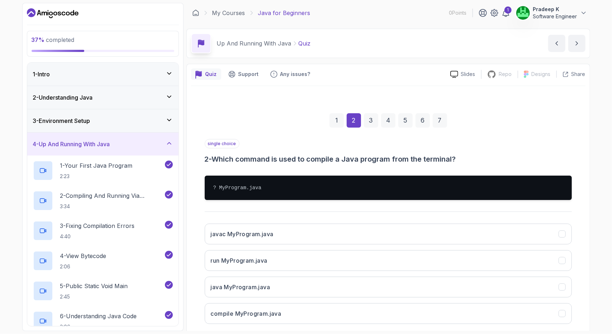
click at [249, 189] on pre "? MyProgram.java" at bounding box center [388, 188] width 367 height 24
click at [313, 231] on button "javac MyProgram.java" at bounding box center [388, 234] width 367 height 21
click at [603, 302] on div "37 % completed 1 - Intro 2 - Understanding Java 3 - Environment Setup 4 - Up An…" at bounding box center [306, 167] width 612 height 334
click at [612, 296] on div "37 % completed 1 - Intro 2 - Understanding Java 3 - Environment Setup 4 - Up An…" at bounding box center [306, 167] width 612 height 334
click at [583, 325] on div "1 2 3 4 5 6 7 single choice 2 - Which command is used to compile a Java program…" at bounding box center [388, 226] width 394 height 260
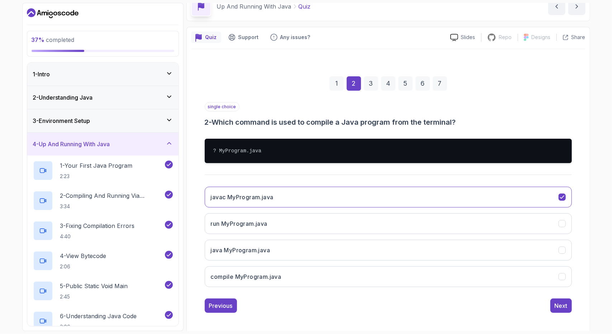
scroll to position [37, 0]
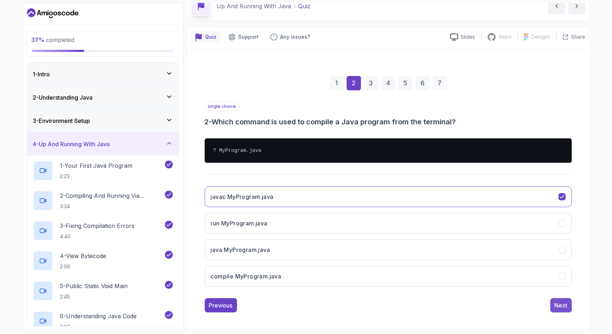
click at [568, 304] on button "Next" at bounding box center [561, 305] width 22 height 14
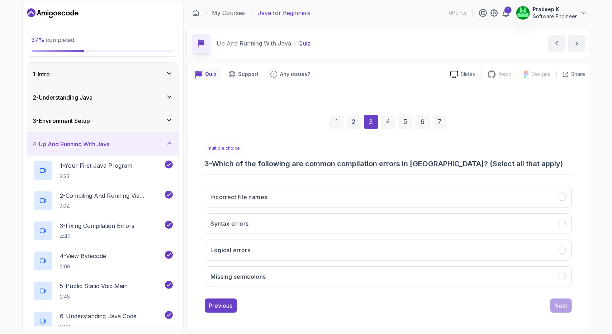
scroll to position [0, 0]
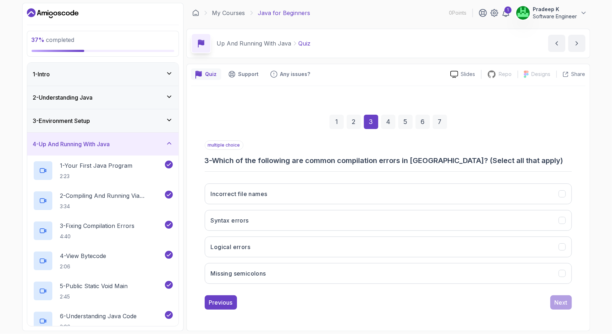
click at [181, 305] on div "37 % completed 1 - Intro 2 - Understanding Java 3 - Environment Setup 4 - Up An…" at bounding box center [102, 167] width 161 height 328
click at [279, 271] on button "Missing semicolons" at bounding box center [388, 273] width 367 height 21
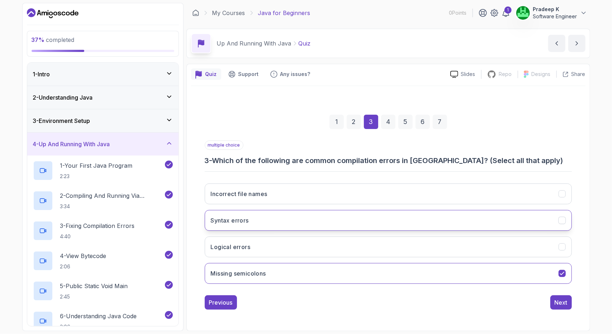
click at [304, 221] on button "Syntax errors" at bounding box center [388, 220] width 367 height 21
click at [562, 298] on div "Next" at bounding box center [561, 302] width 13 height 9
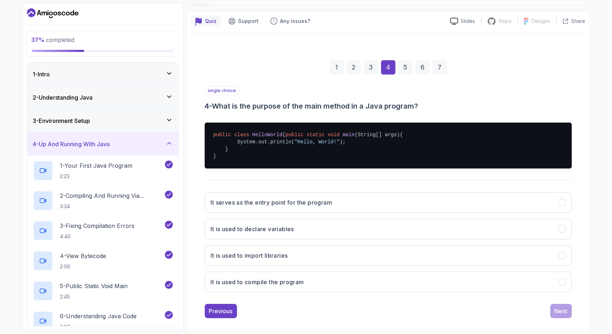
scroll to position [66, 0]
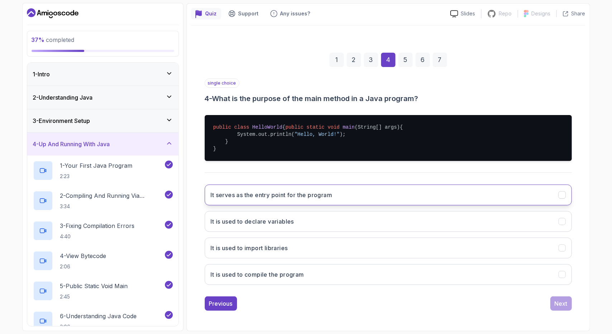
click at [251, 204] on button "It serves as the entry point for the program" at bounding box center [388, 195] width 367 height 21
click at [557, 300] on div "Next" at bounding box center [561, 303] width 13 height 9
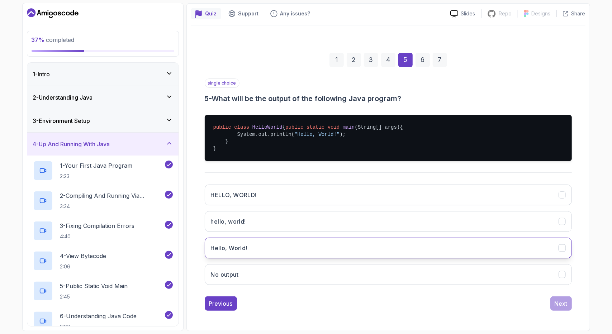
click at [246, 250] on h3 "Hello, World!" at bounding box center [229, 248] width 37 height 9
click at [562, 304] on div "Next" at bounding box center [561, 303] width 13 height 9
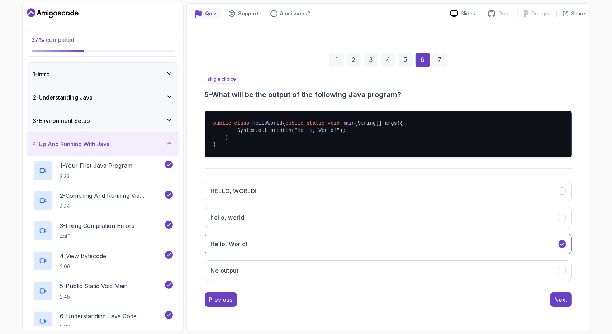
scroll to position [0, 0]
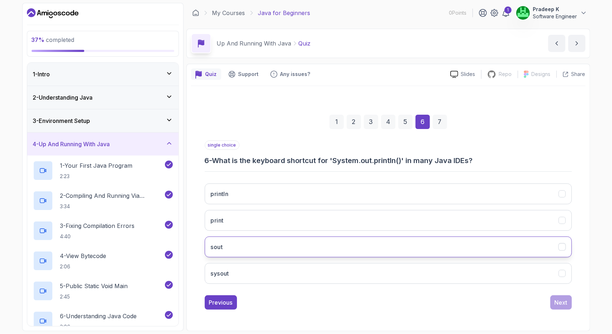
click at [223, 251] on button "sout" at bounding box center [388, 247] width 367 height 21
click at [568, 301] on button "Next" at bounding box center [561, 302] width 22 height 14
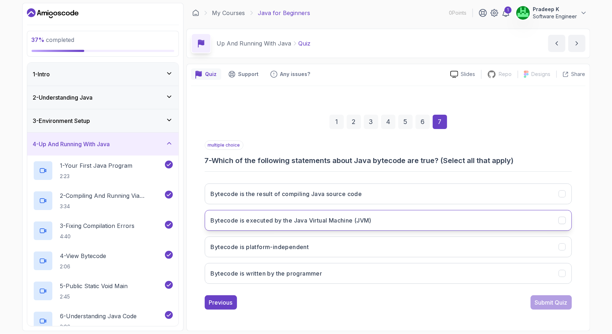
click at [361, 219] on h3 "Bytecode is executed by the Java Virtual Machine (JVM)" at bounding box center [291, 220] width 161 height 9
click at [564, 302] on div "Submit Quiz" at bounding box center [551, 302] width 33 height 9
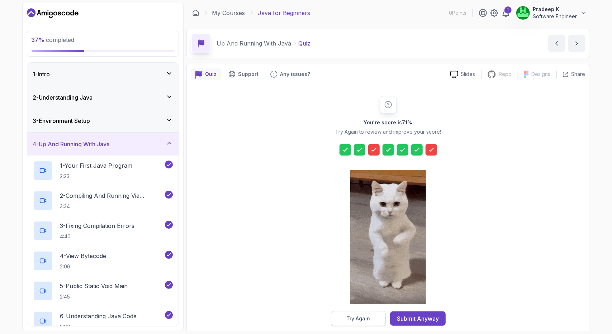
click at [380, 315] on button "Try Again" at bounding box center [358, 318] width 55 height 15
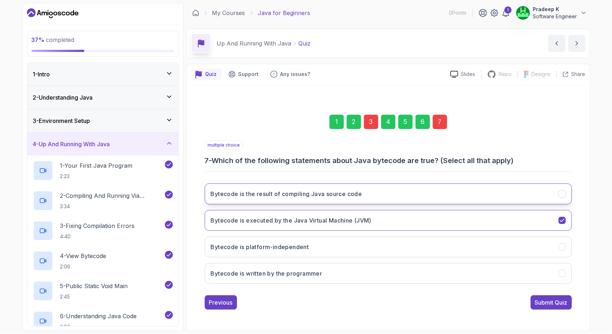
click at [362, 198] on button "Bytecode is the result of compiling Java source code" at bounding box center [388, 194] width 367 height 21
click at [562, 220] on icon "Bytecode is executed by the Java Virtual Machine (JVM)" at bounding box center [562, 220] width 4 height 3
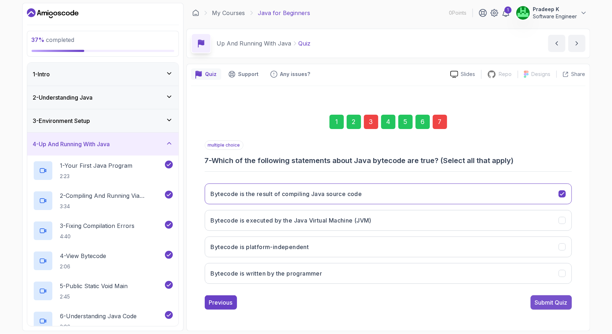
click at [546, 306] on button "Submit Quiz" at bounding box center [551, 302] width 41 height 14
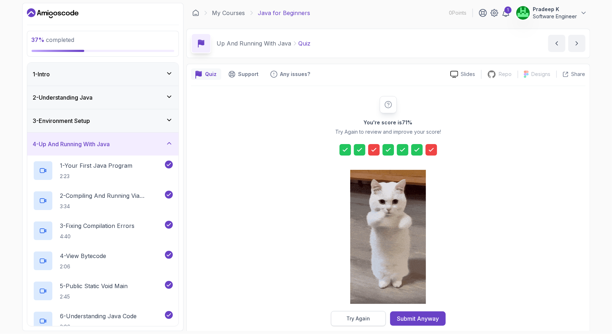
click at [340, 318] on button "Try Again" at bounding box center [358, 318] width 55 height 15
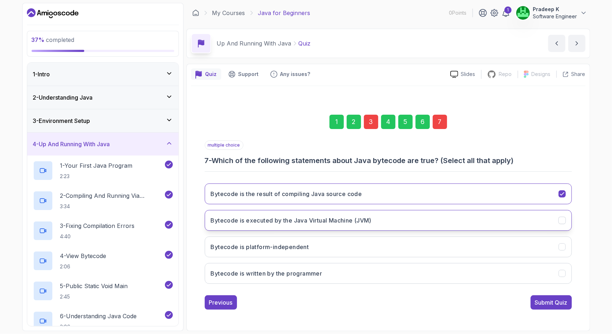
click at [483, 220] on button "Bytecode is executed by the Java Virtual Machine (JVM)" at bounding box center [388, 220] width 367 height 21
click at [351, 242] on button "Bytecode is platform-independent" at bounding box center [388, 247] width 367 height 21
click at [385, 218] on button "Bytecode is executed by the Java Virtual Machine (JVM)" at bounding box center [388, 220] width 367 height 21
click at [403, 199] on button "Bytecode is the result of compiling Java source code" at bounding box center [388, 194] width 367 height 21
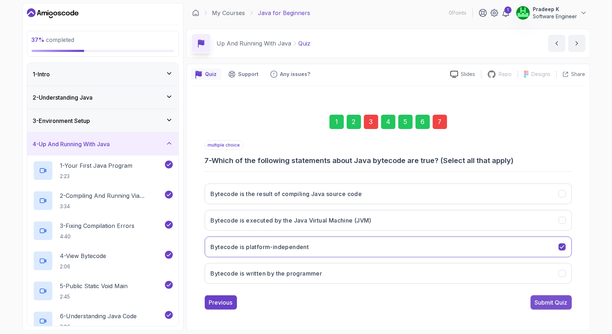
click at [558, 304] on div "Submit Quiz" at bounding box center [551, 302] width 33 height 9
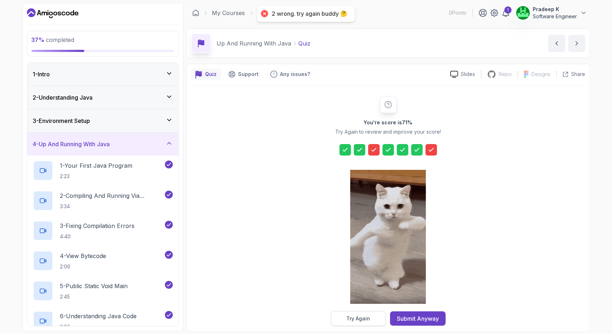
click at [371, 314] on button "Try Again" at bounding box center [358, 318] width 55 height 15
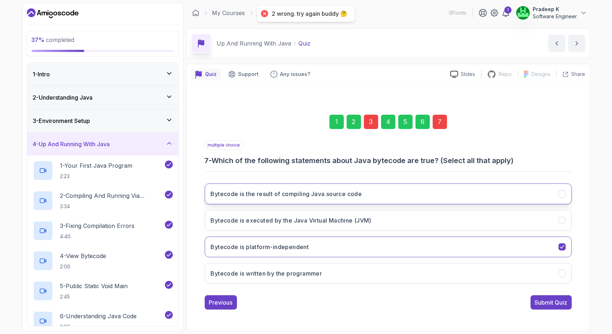
click at [523, 194] on button "Bytecode is the result of compiling Java source code" at bounding box center [388, 194] width 367 height 21
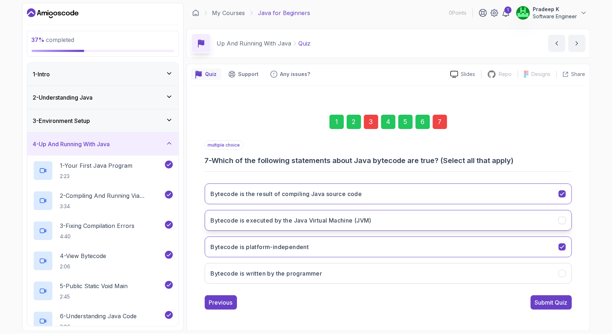
click at [536, 223] on button "Bytecode is executed by the Java Virtual Machine (JVM)" at bounding box center [388, 220] width 367 height 21
click at [538, 302] on div "Submit Quiz" at bounding box center [551, 302] width 33 height 9
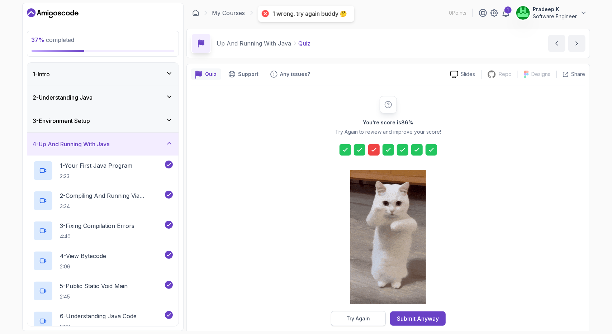
click at [369, 317] on div "Try Again" at bounding box center [358, 318] width 24 height 7
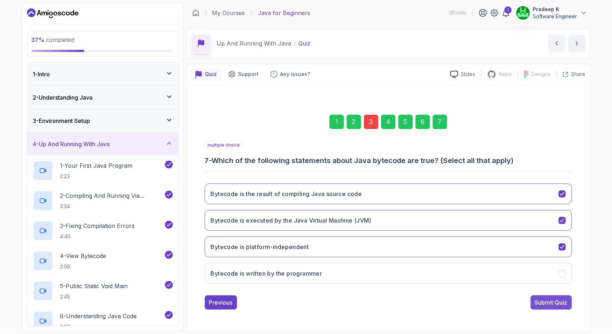
click at [554, 298] on div "Submit Quiz" at bounding box center [551, 302] width 33 height 9
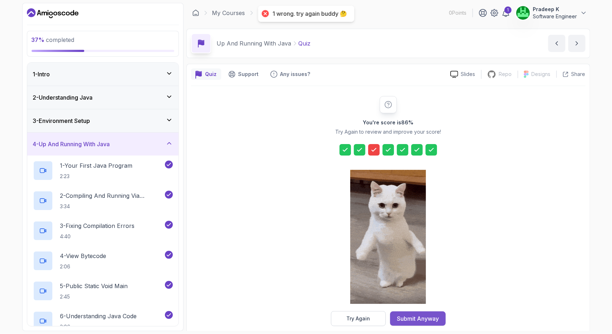
click at [395, 323] on button "Submit Anyway" at bounding box center [418, 319] width 56 height 14
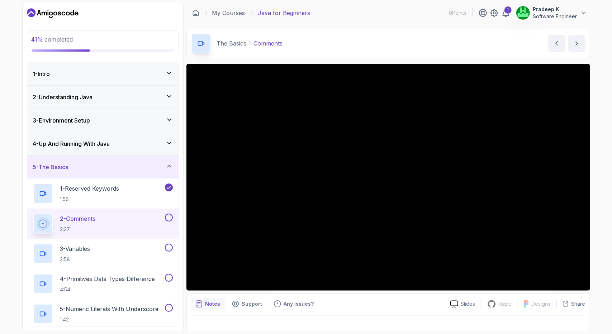
scroll to position [9, 0]
